Goal: Navigation & Orientation: Find specific page/section

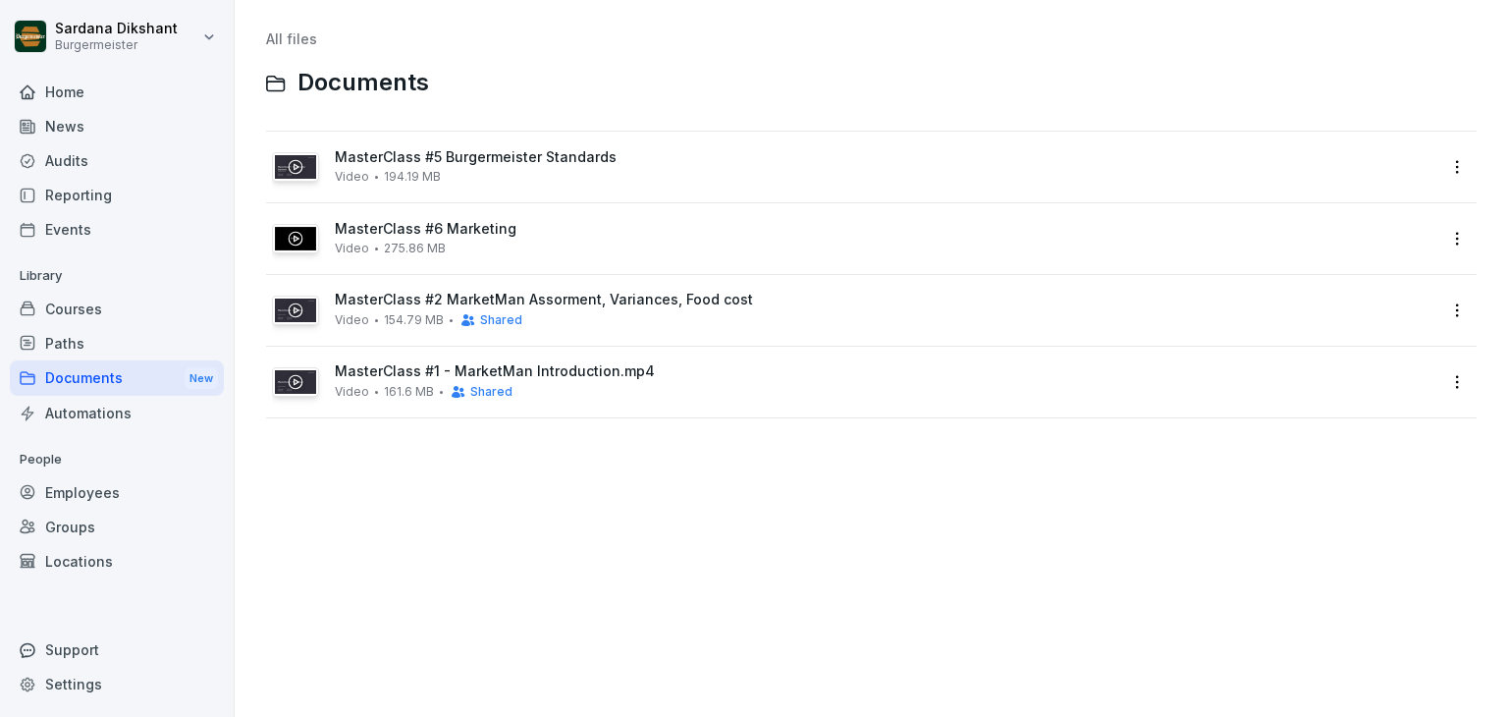
drag, startPoint x: 0, startPoint y: 0, endPoint x: 83, endPoint y: 107, distance: 135.7
click at [83, 107] on div "Home" at bounding box center [117, 92] width 214 height 34
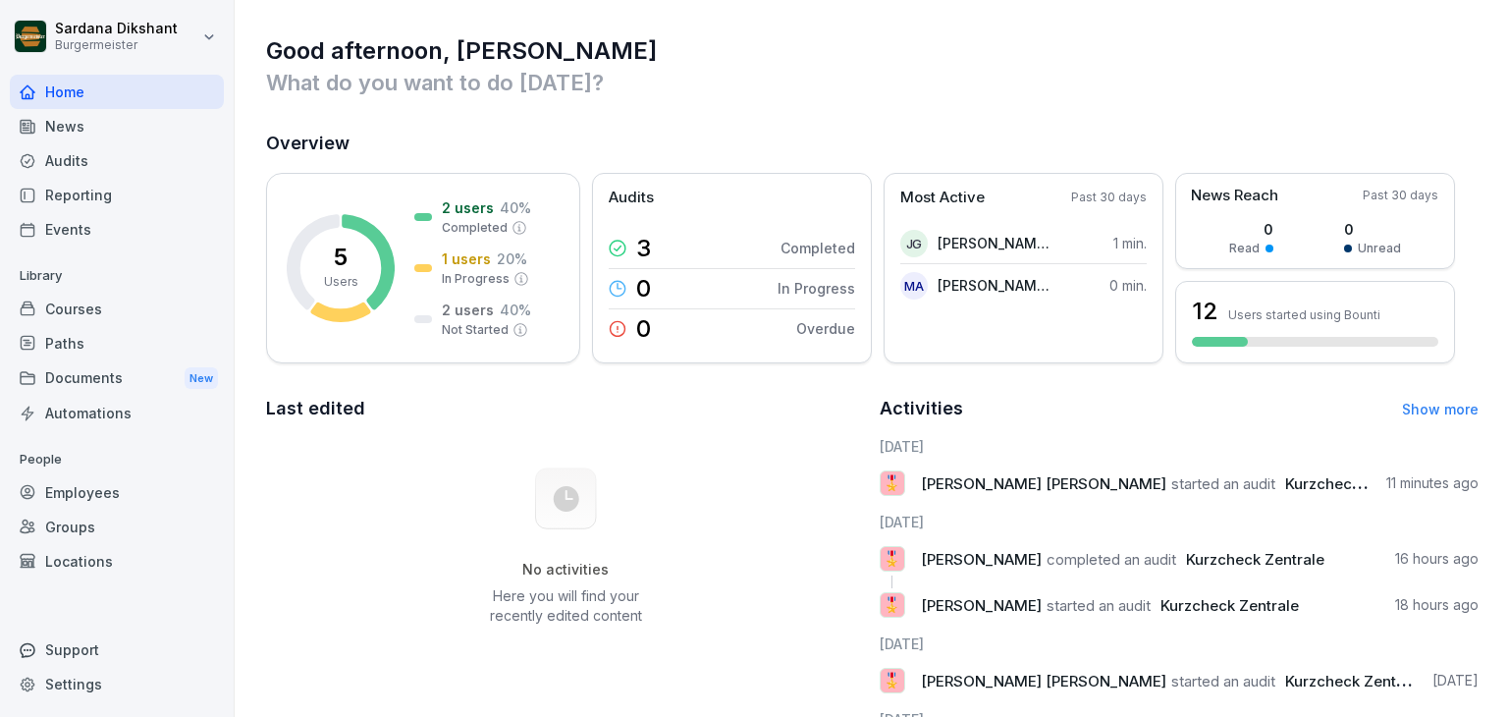
click at [103, 153] on div "Audits" at bounding box center [117, 160] width 214 height 34
